Goal: Information Seeking & Learning: Check status

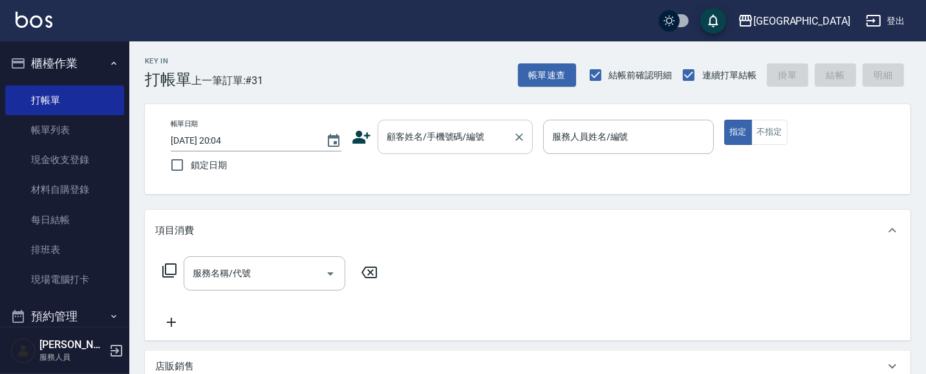
click at [438, 140] on input "顧客姓名/手機號碼/編號" at bounding box center [445, 136] width 124 height 23
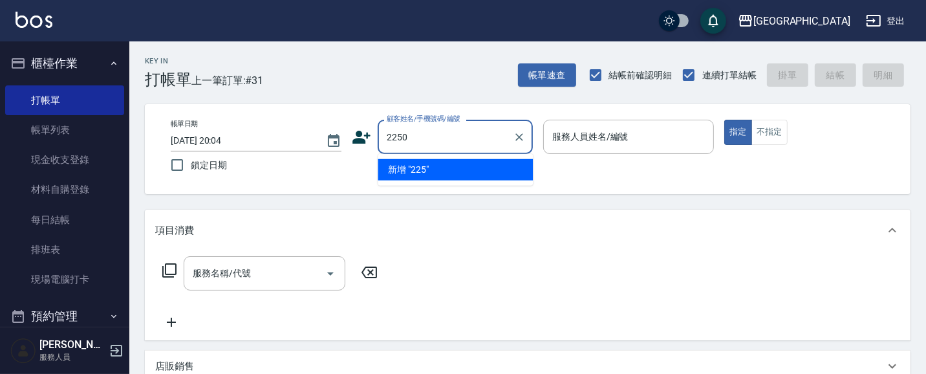
type input "2250"
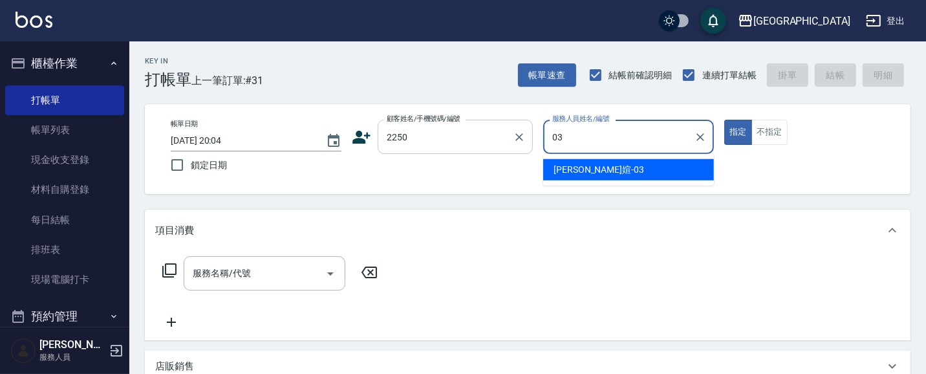
type input "[PERSON_NAME]媗-03"
type button "true"
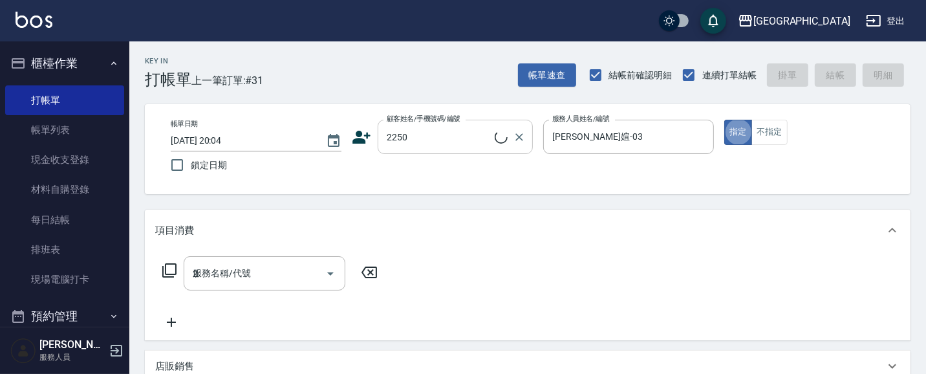
type input "20"
type input "[PERSON_NAME]媗/0911843052/2250"
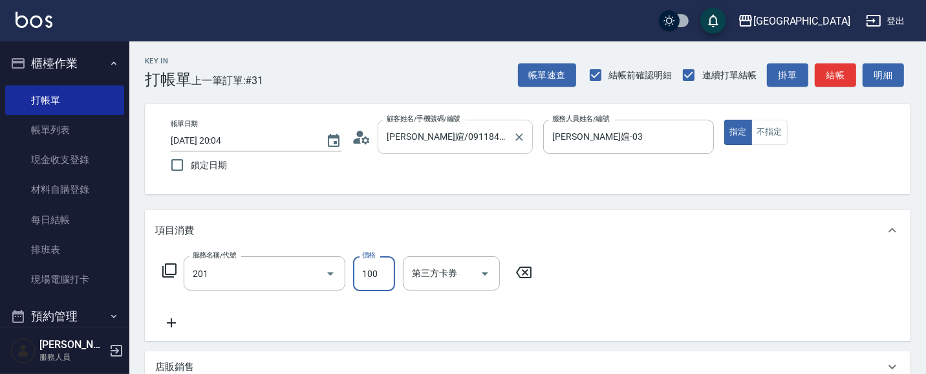
type input "洗髮[100](201)"
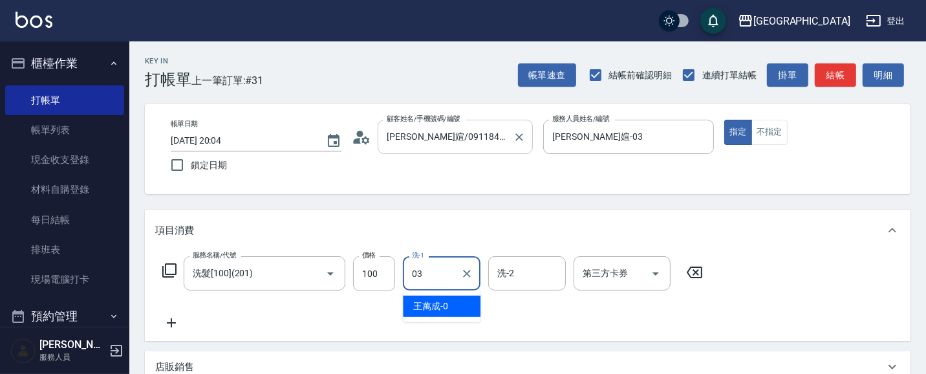
type input "[PERSON_NAME]媗-03"
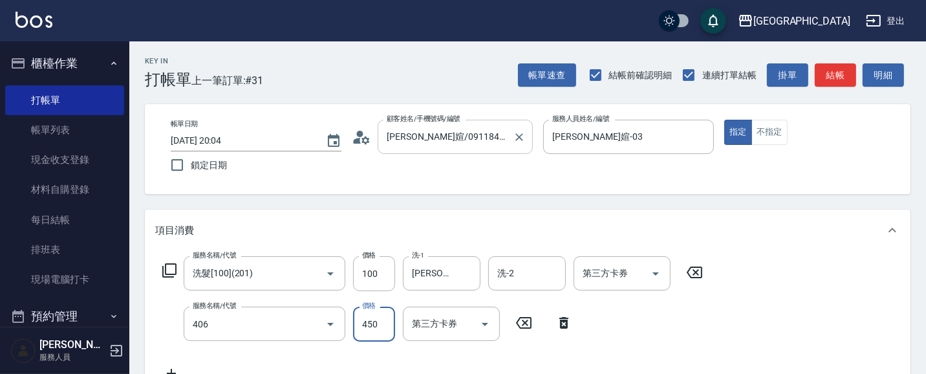
type input "剪髮(450)(406)"
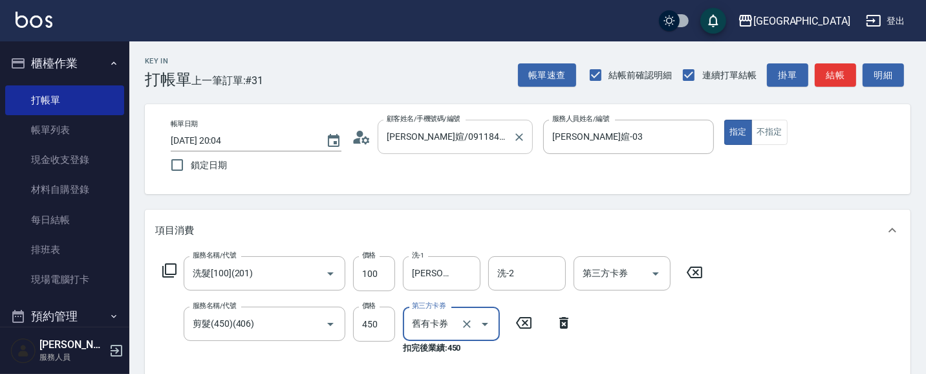
type input "舊有卡券"
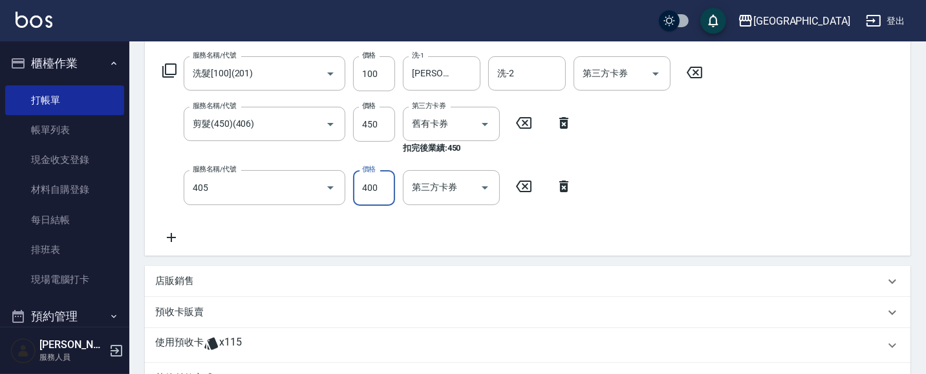
type input "剪髮(400)(405)"
click at [470, 125] on icon "Clear" at bounding box center [466, 124] width 13 height 13
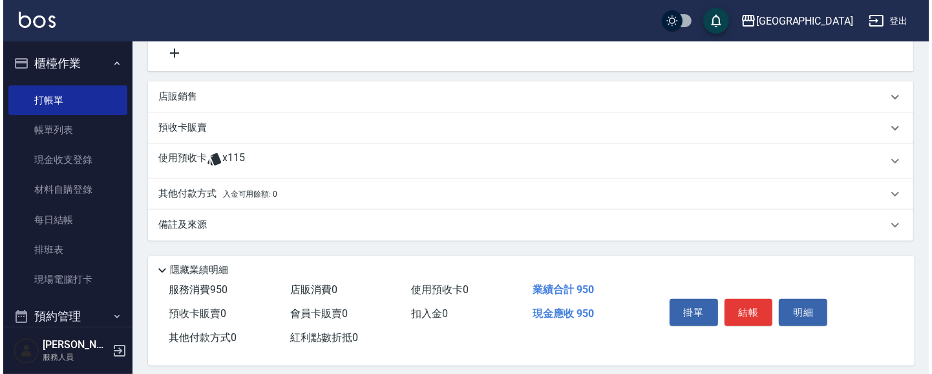
scroll to position [381, 0]
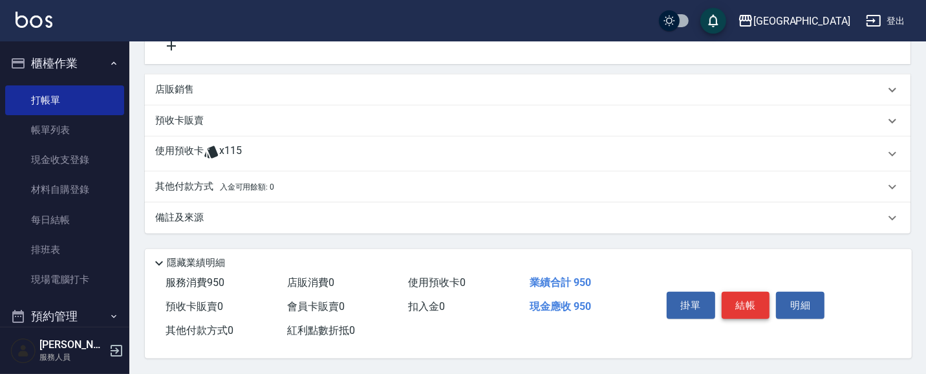
click at [756, 296] on button "結帳" at bounding box center [745, 304] width 48 height 27
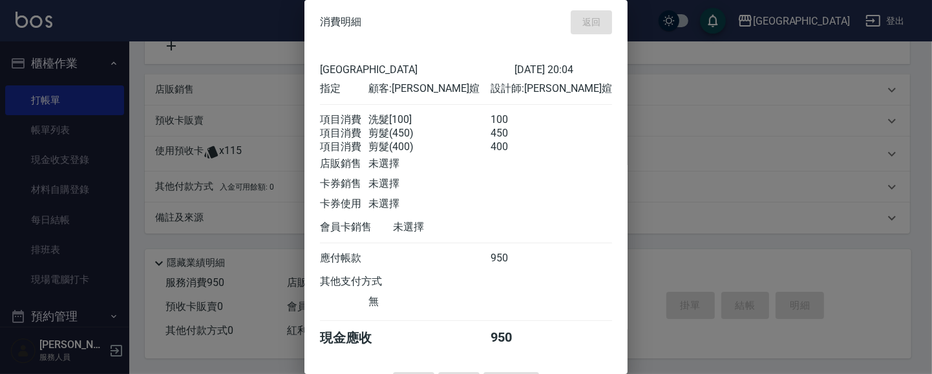
type input "[DATE] 20:44"
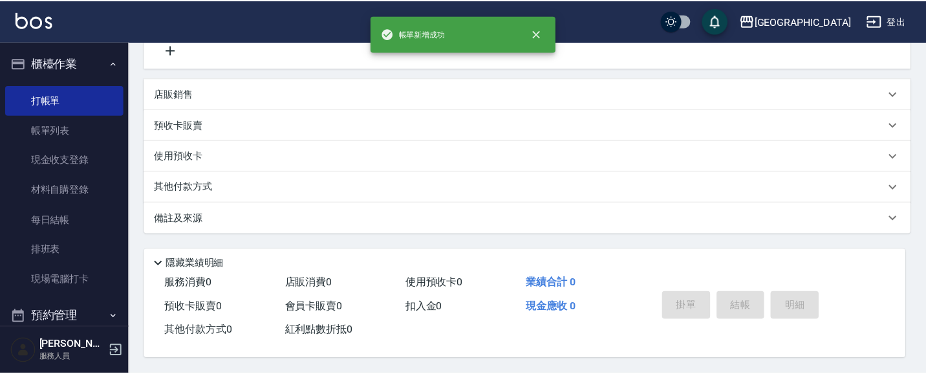
scroll to position [0, 0]
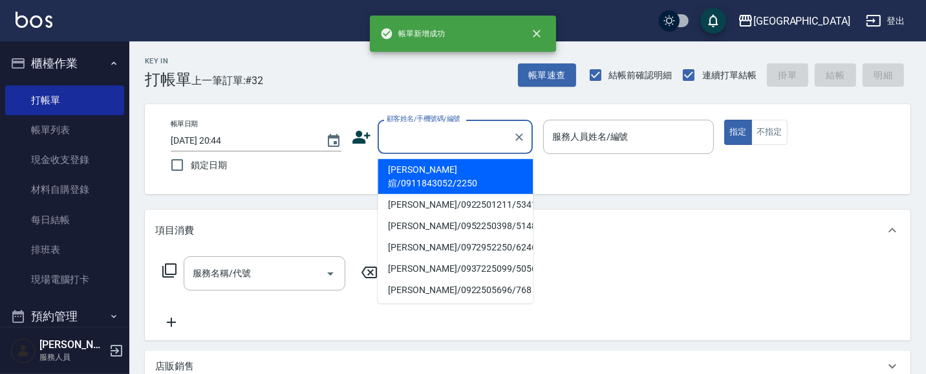
drag, startPoint x: 428, startPoint y: 138, endPoint x: 377, endPoint y: 134, distance: 51.2
click at [423, 138] on input "顧客姓名/手機號碼/編號" at bounding box center [445, 136] width 124 height 23
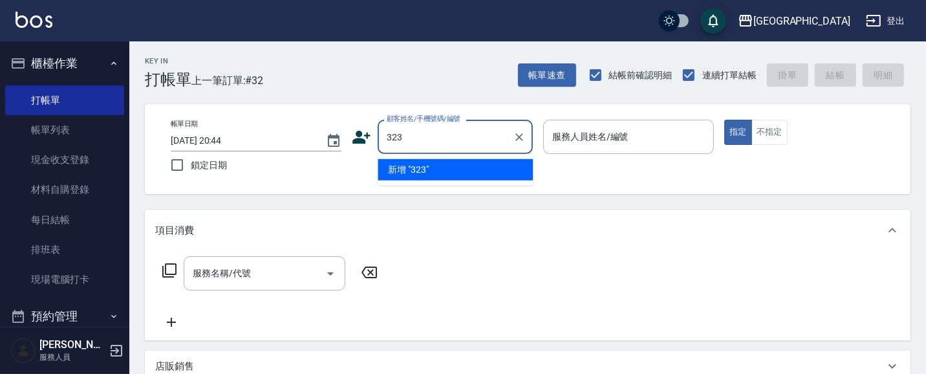
type input "323"
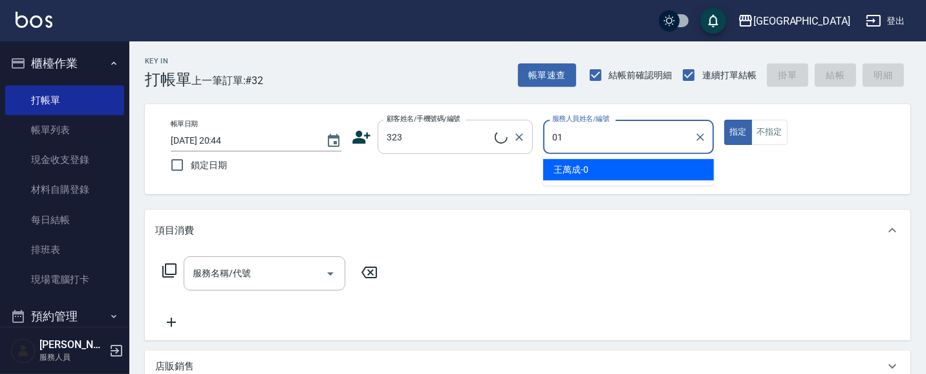
type input "01"
type input "[PERSON_NAME]/0958310810/323"
type input "[PERSON_NAME]-01"
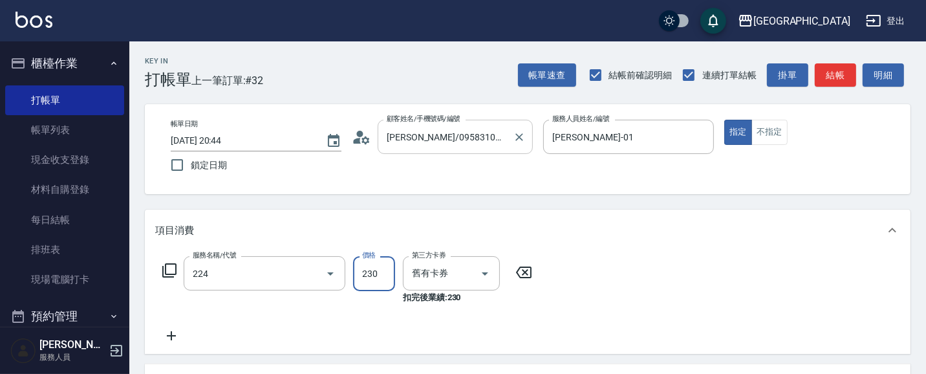
type input "洗髮(卡)230(224)"
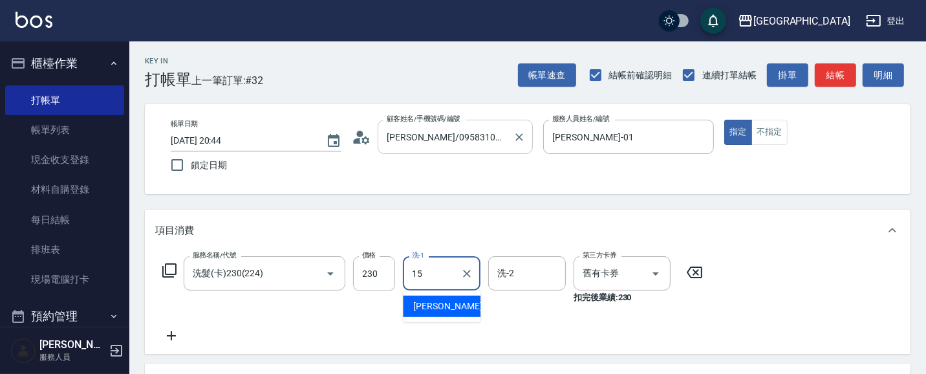
type input "[PERSON_NAME]-15"
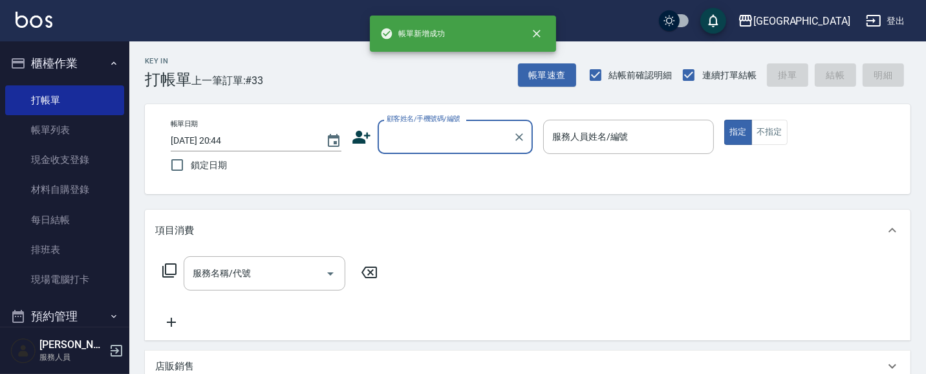
click at [92, 61] on button "櫃檯作業" at bounding box center [64, 64] width 119 height 34
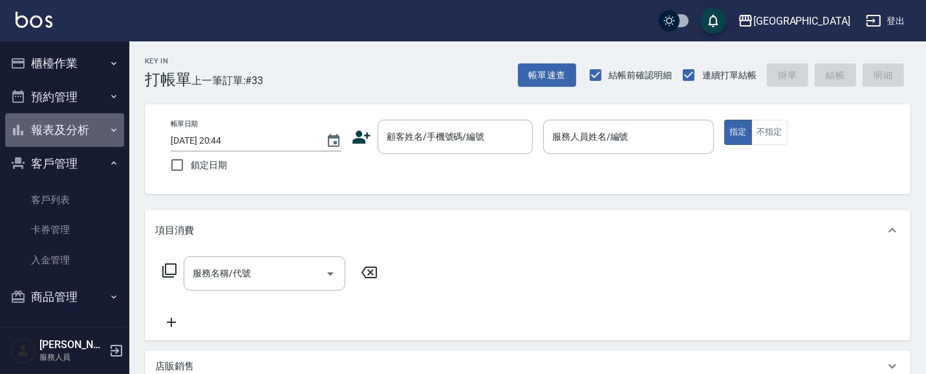
click at [67, 130] on button "報表及分析" at bounding box center [64, 130] width 119 height 34
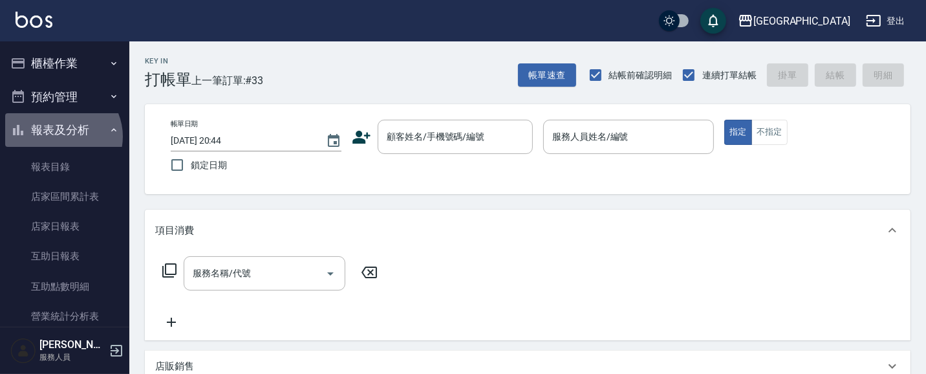
click at [61, 136] on button "報表及分析" at bounding box center [64, 130] width 119 height 34
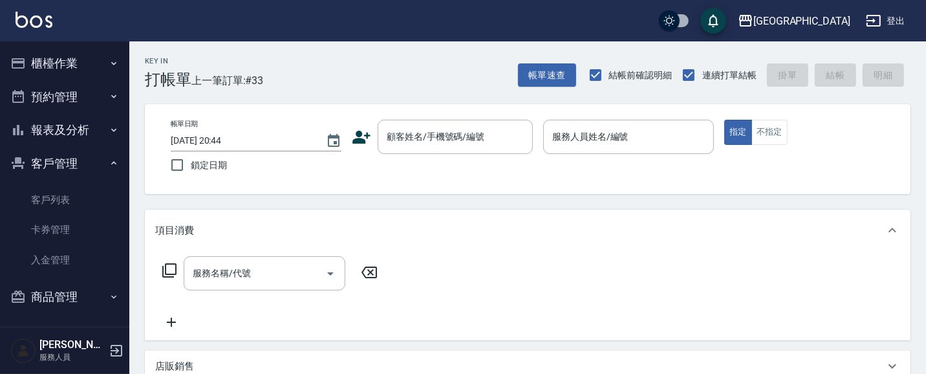
click at [63, 165] on button "客戶管理" at bounding box center [64, 164] width 119 height 34
click at [63, 164] on button "客戶管理" at bounding box center [64, 164] width 119 height 34
drag, startPoint x: 74, startPoint y: 162, endPoint x: 74, endPoint y: 132, distance: 29.7
click at [74, 160] on button "客戶管理" at bounding box center [64, 164] width 119 height 34
click at [78, 125] on button "報表及分析" at bounding box center [64, 130] width 119 height 34
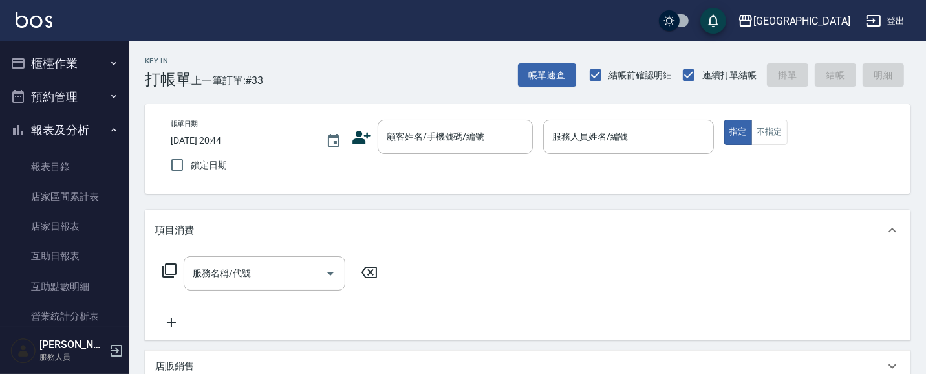
click at [72, 228] on link "店家日報表" at bounding box center [64, 226] width 119 height 30
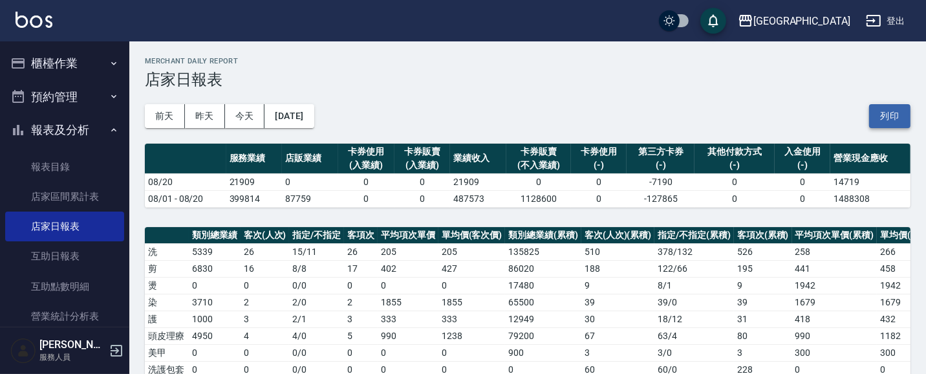
click at [887, 119] on button "列印" at bounding box center [889, 116] width 41 height 24
click at [79, 125] on button "報表及分析" at bounding box center [64, 130] width 119 height 34
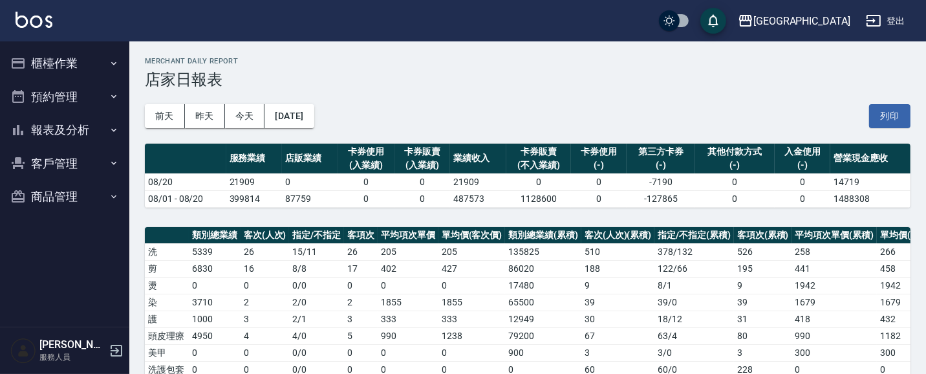
click at [79, 125] on button "報表及分析" at bounding box center [64, 130] width 119 height 34
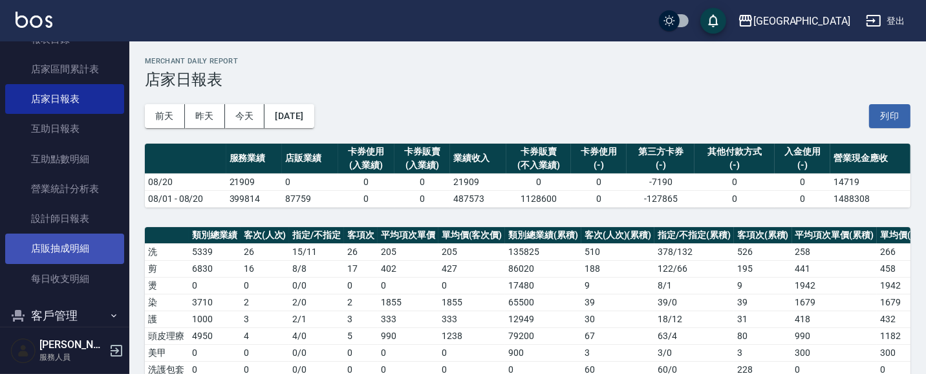
scroll to position [128, 0]
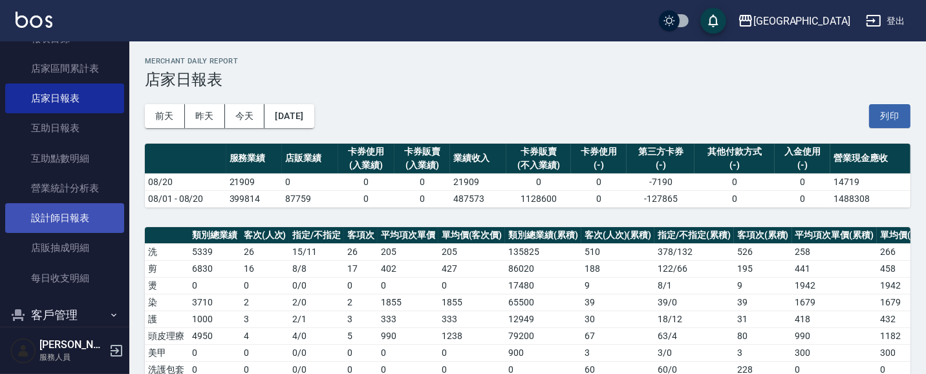
click at [86, 209] on link "設計師日報表" at bounding box center [64, 218] width 119 height 30
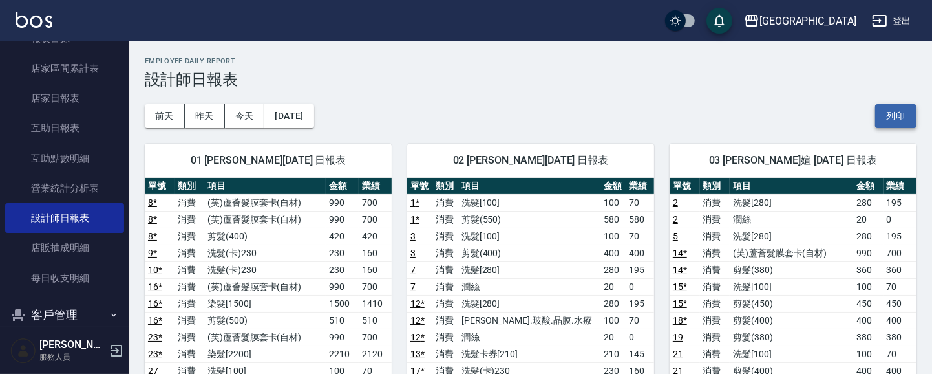
click at [904, 114] on button "列印" at bounding box center [895, 116] width 41 height 24
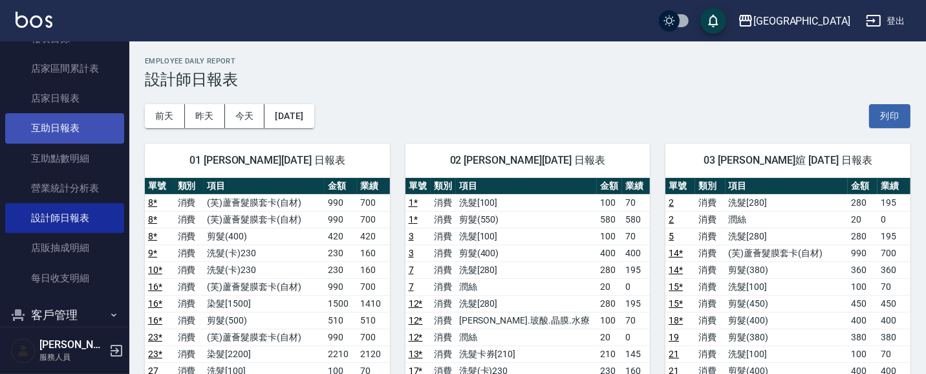
click at [88, 134] on link "互助日報表" at bounding box center [64, 128] width 119 height 30
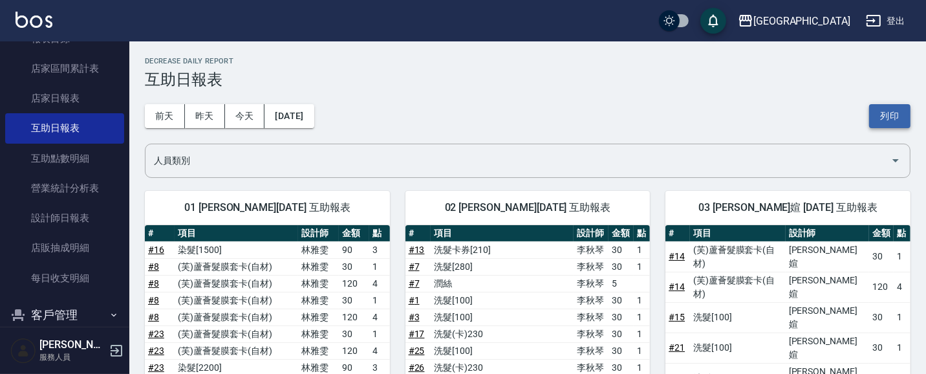
click at [886, 119] on button "列印" at bounding box center [889, 116] width 41 height 24
